Goal: Task Accomplishment & Management: Complete application form

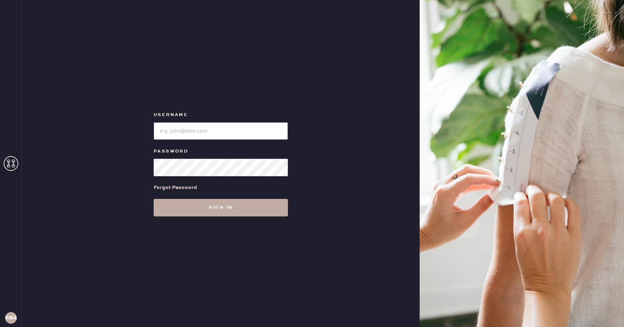
type input "Reformationboston"
click at [224, 209] on button "Sign in" at bounding box center [221, 208] width 134 height 18
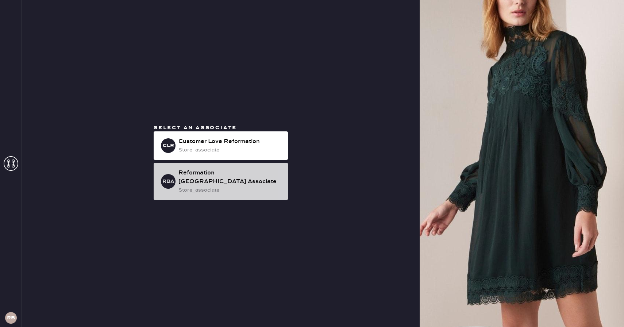
click at [215, 177] on div "Reformation [GEOGRAPHIC_DATA] Associate" at bounding box center [231, 178] width 104 height 18
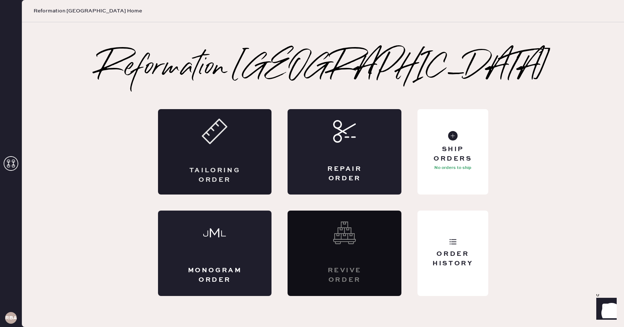
click at [228, 156] on div "Tailoring Order" at bounding box center [215, 151] width 114 height 85
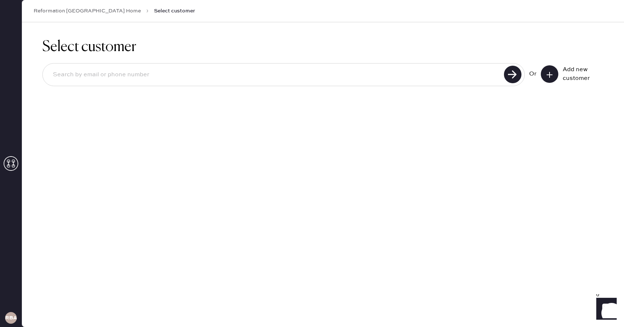
click at [553, 77] on icon at bounding box center [549, 74] width 7 height 7
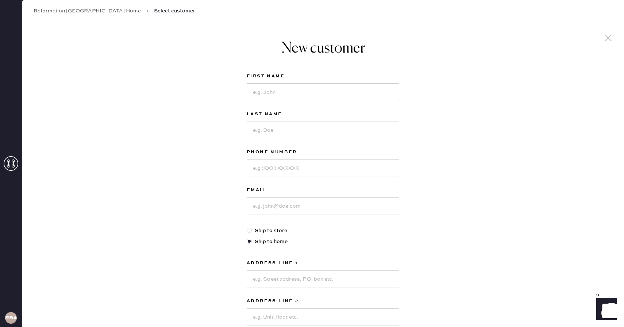
click at [292, 92] on input at bounding box center [323, 93] width 153 height 18
type input "[PERSON_NAME]"
type input "Lu"
type input "7147229838"
type input "a"
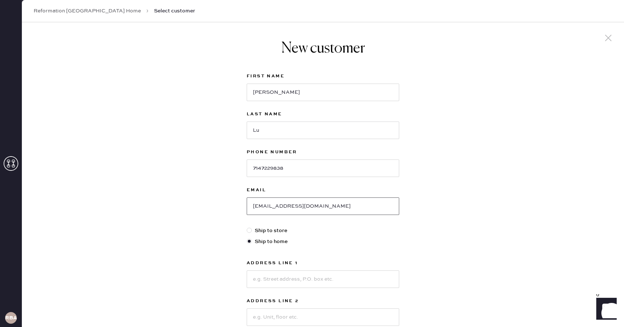
type input "[EMAIL_ADDRESS][DOMAIN_NAME]"
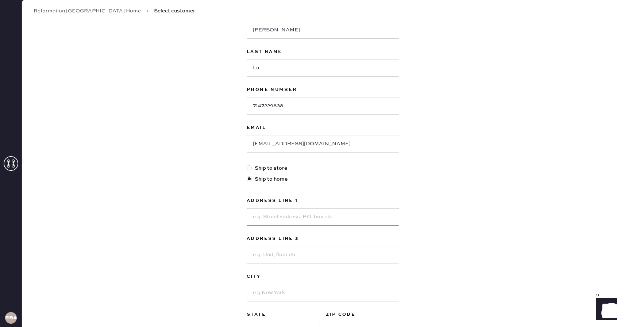
scroll to position [63, 0]
type input "[STREET_ADDRESS][PERSON_NAME]"
type input "2"
type input "#2"
drag, startPoint x: 296, startPoint y: 213, endPoint x: 192, endPoint y: 213, distance: 103.7
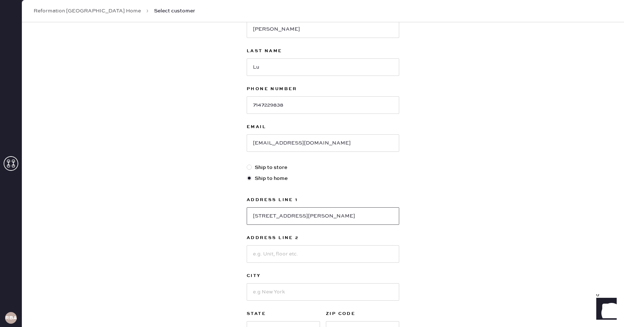
click at [192, 213] on div "New customer First Name [PERSON_NAME] Last Name Lu Phone Number [PHONE_NUMBER] …" at bounding box center [323, 185] width 602 height 453
click at [249, 170] on div at bounding box center [251, 168] width 8 height 8
click at [247, 164] on input "Ship to store" at bounding box center [247, 164] width 0 height 0
radio input "true"
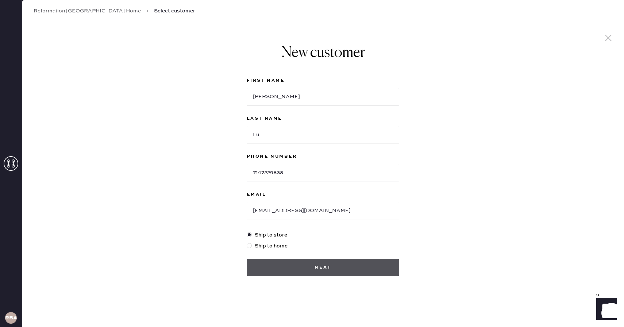
click at [280, 264] on button "Next" at bounding box center [323, 268] width 153 height 18
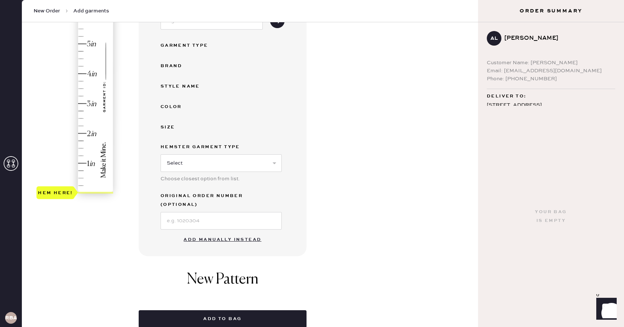
scroll to position [124, 0]
click at [241, 232] on button "Add manually instead" at bounding box center [222, 239] width 87 height 15
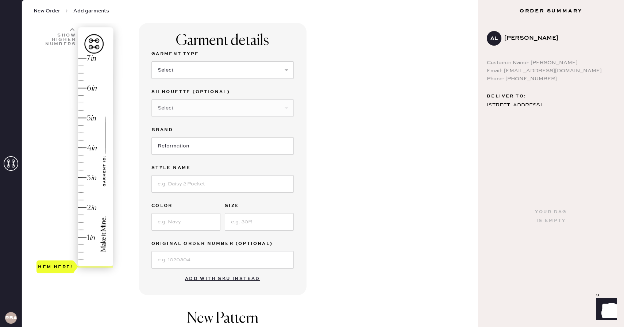
scroll to position [35, 0]
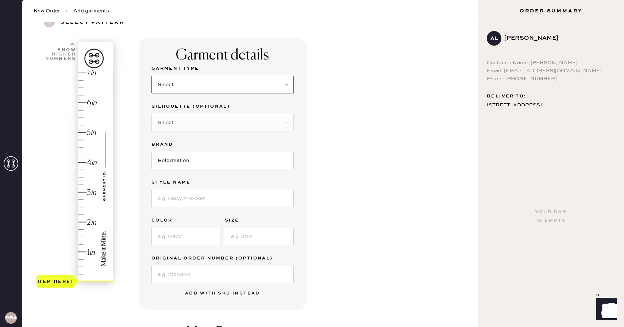
click at [187, 88] on select "Select Basic Skirt Jeans Leggings Pants Shorts Basic Sleeved Dress Basic Sleeve…" at bounding box center [223, 85] width 142 height 18
select select "7"
click at [152, 76] on select "Select Basic Skirt Jeans Leggings Pants Shorts Basic Sleeved Dress Basic Sleeve…" at bounding box center [223, 85] width 142 height 18
click at [186, 126] on select "Select Maxi Dress Midi Dress Mini Dress Other" at bounding box center [223, 123] width 142 height 18
select select "33"
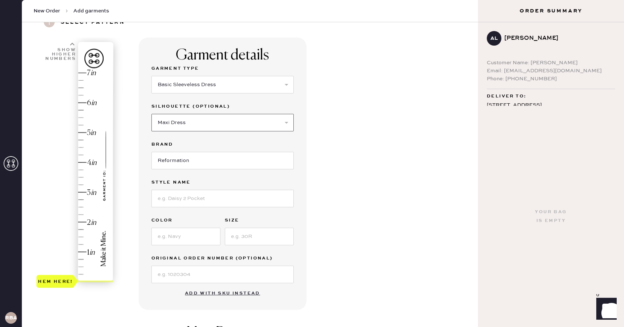
click at [152, 114] on select "Select Maxi Dress Midi Dress Mini Dress Other" at bounding box center [223, 123] width 142 height 18
click at [183, 198] on input at bounding box center [223, 199] width 142 height 18
type input "Petites [PERSON_NAME] Silk Dress"
click at [179, 233] on input at bounding box center [186, 237] width 69 height 18
type input "Navy"
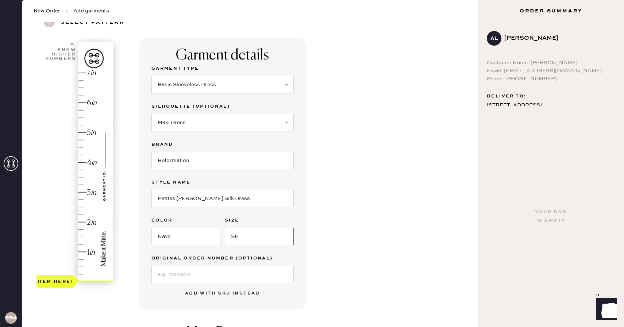
type input "SP"
type input "1.25"
click at [87, 243] on div "Hem here!" at bounding box center [76, 177] width 78 height 215
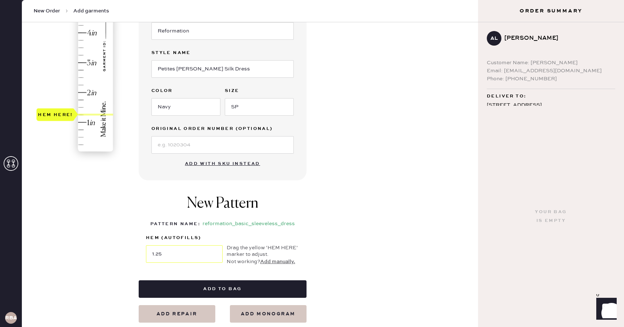
scroll to position [166, 0]
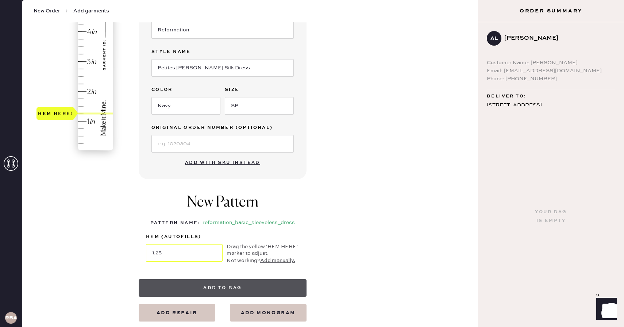
click at [214, 285] on button "Add to bag" at bounding box center [223, 288] width 168 height 18
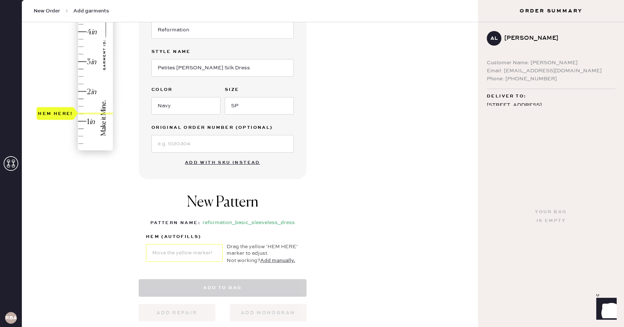
select select "7"
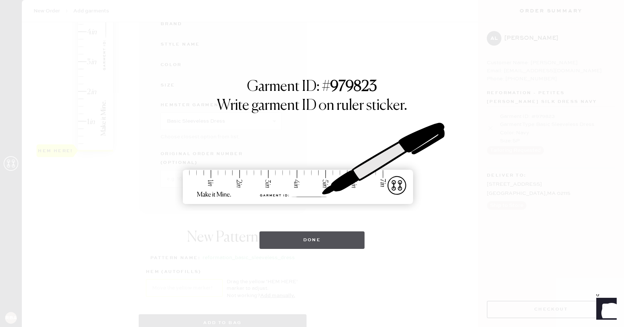
click at [306, 241] on button "Done" at bounding box center [313, 240] width 106 height 18
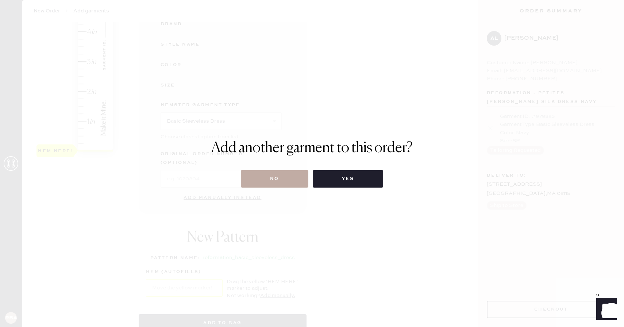
click at [282, 179] on button "No" at bounding box center [275, 179] width 68 height 18
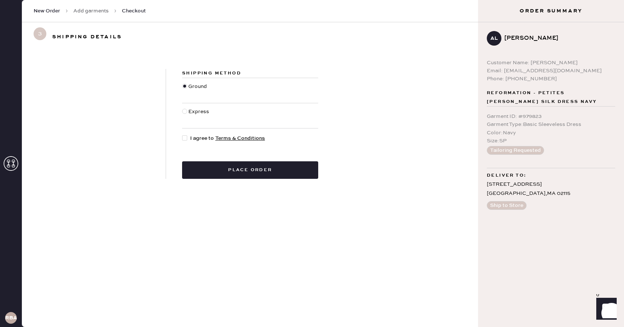
click at [184, 137] on div at bounding box center [184, 137] width 5 height 5
click at [183, 135] on input "I agree to Terms & Conditions" at bounding box center [182, 134] width 0 height 0
checkbox input "true"
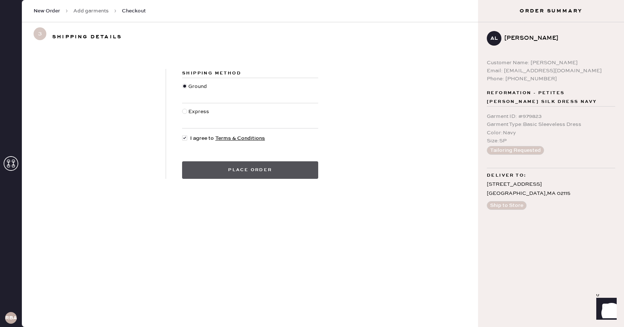
click at [241, 172] on button "Place order" at bounding box center [250, 170] width 136 height 18
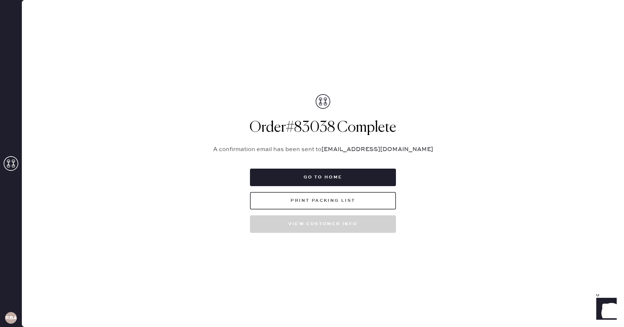
click at [355, 199] on button "Print Packing List" at bounding box center [323, 201] width 146 height 18
